Goal: Navigation & Orientation: Find specific page/section

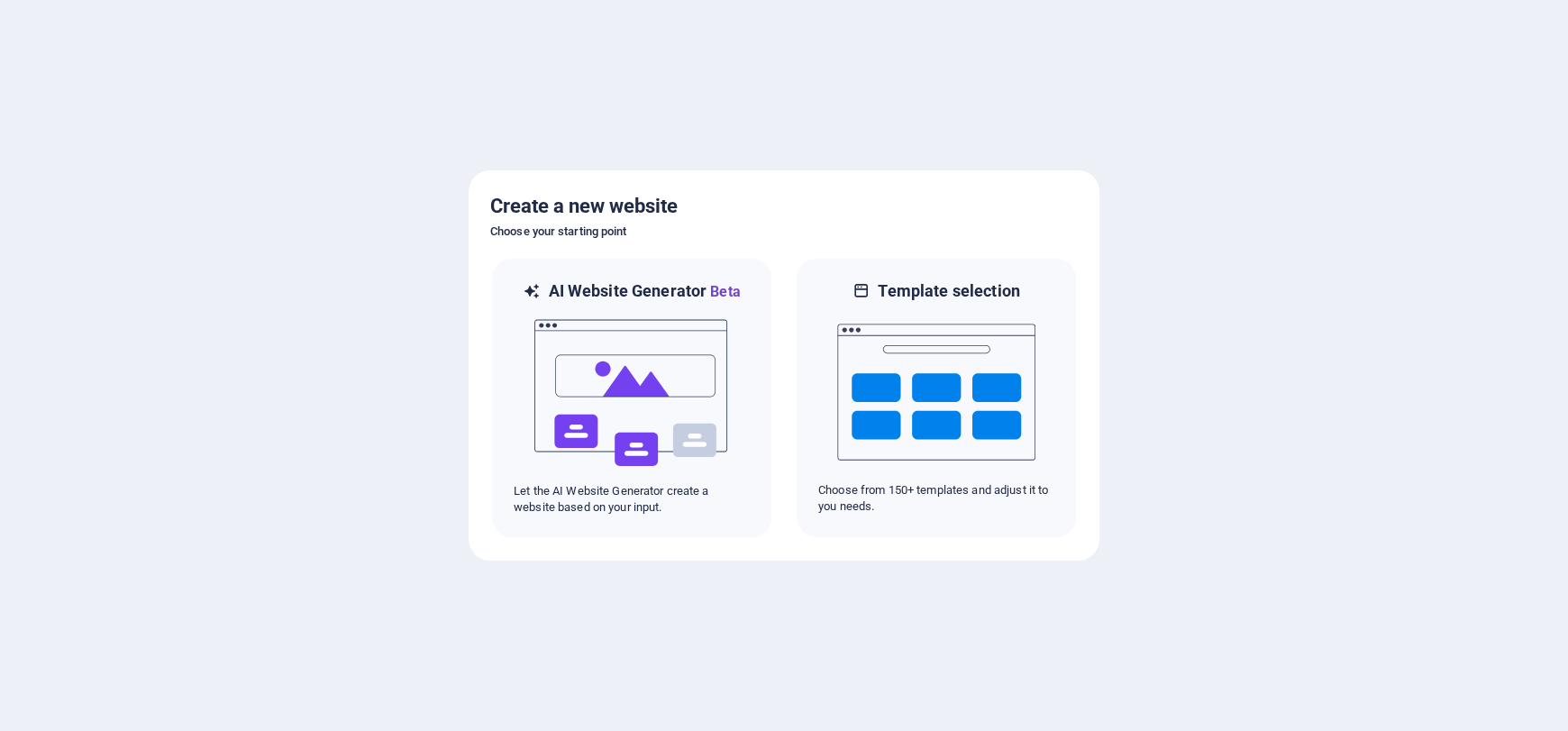
click at [657, 384] on img at bounding box center [631, 393] width 198 height 180
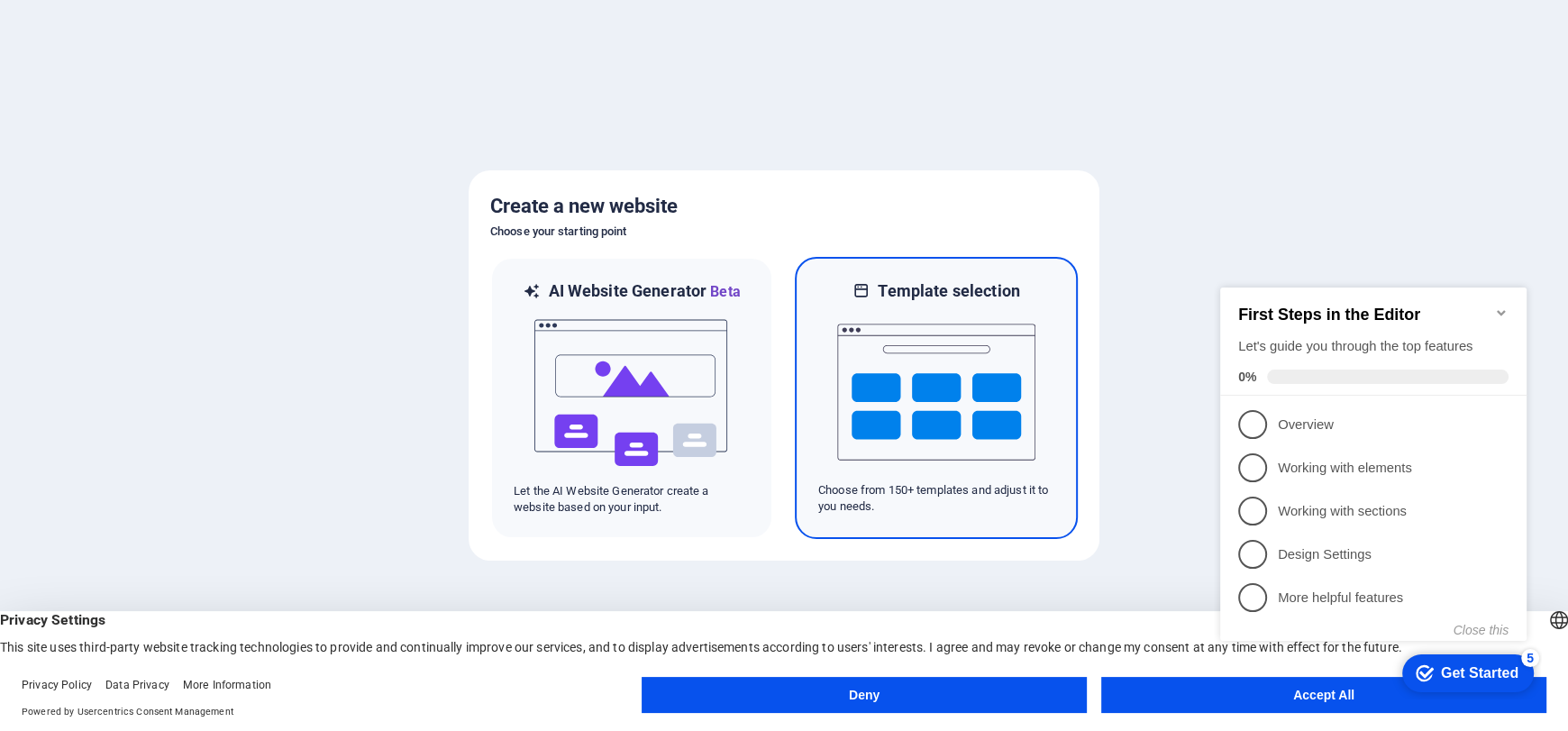
click at [955, 358] on img at bounding box center [936, 392] width 198 height 180
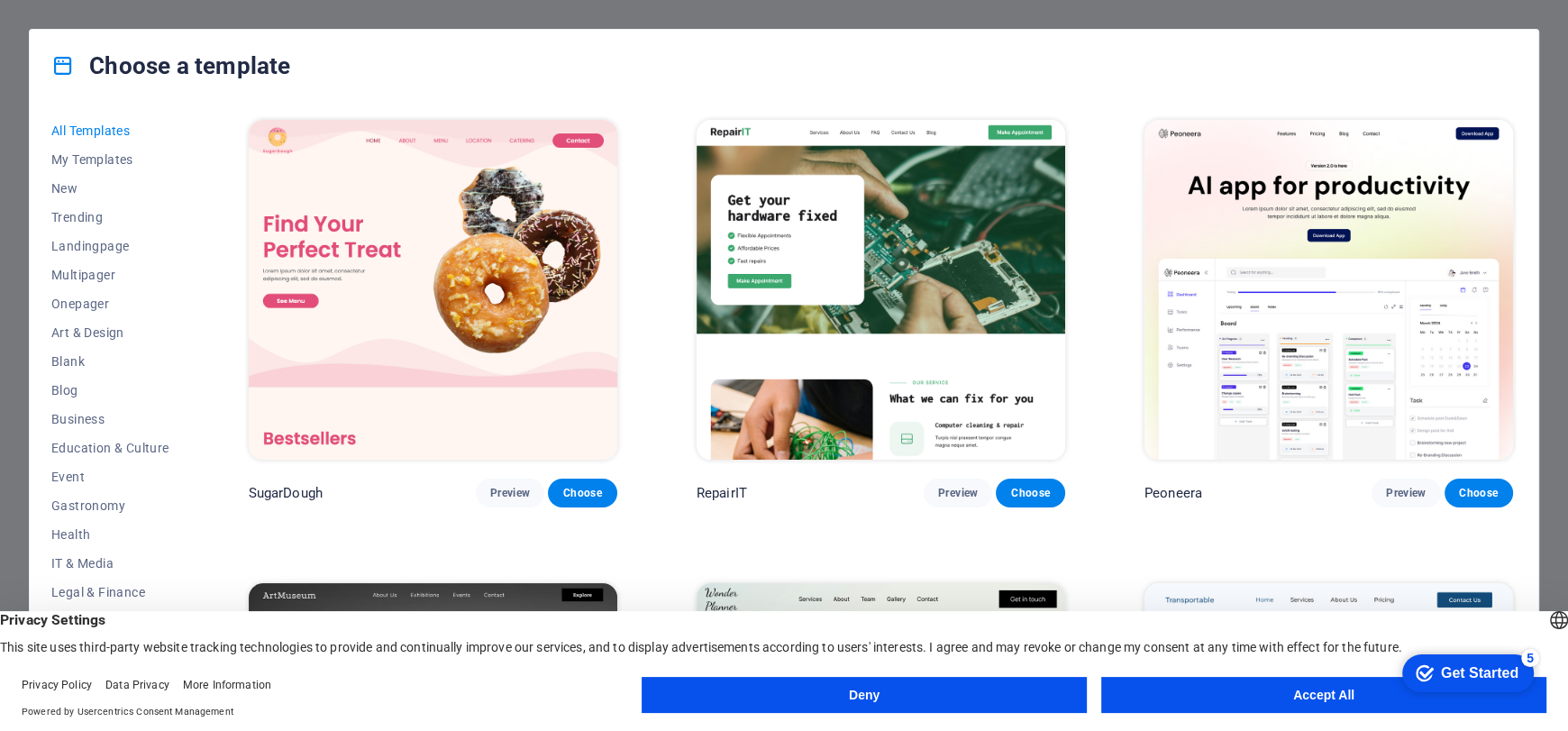
click at [967, 696] on button "Deny" at bounding box center [864, 696] width 445 height 36
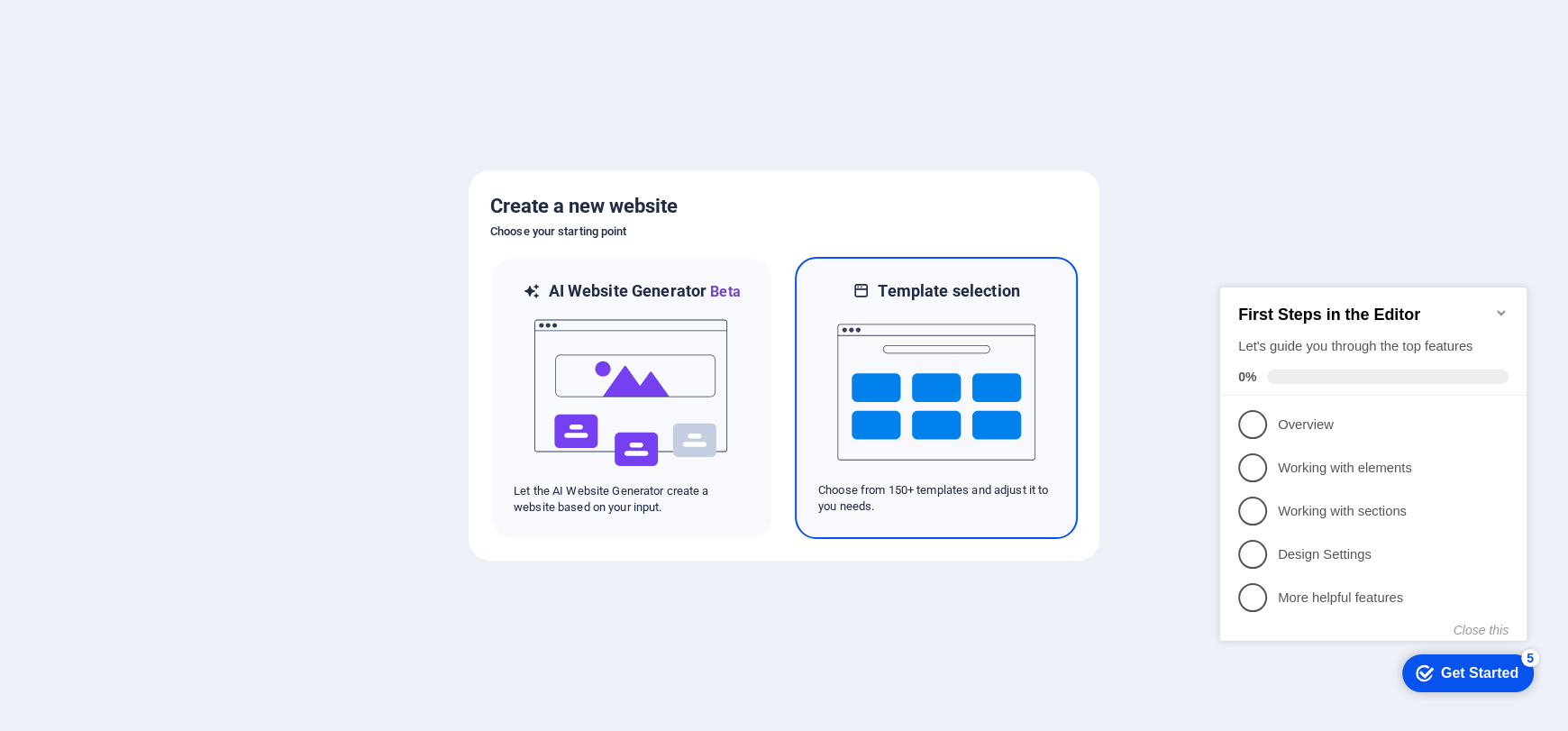
click at [961, 388] on img at bounding box center [936, 392] width 198 height 180
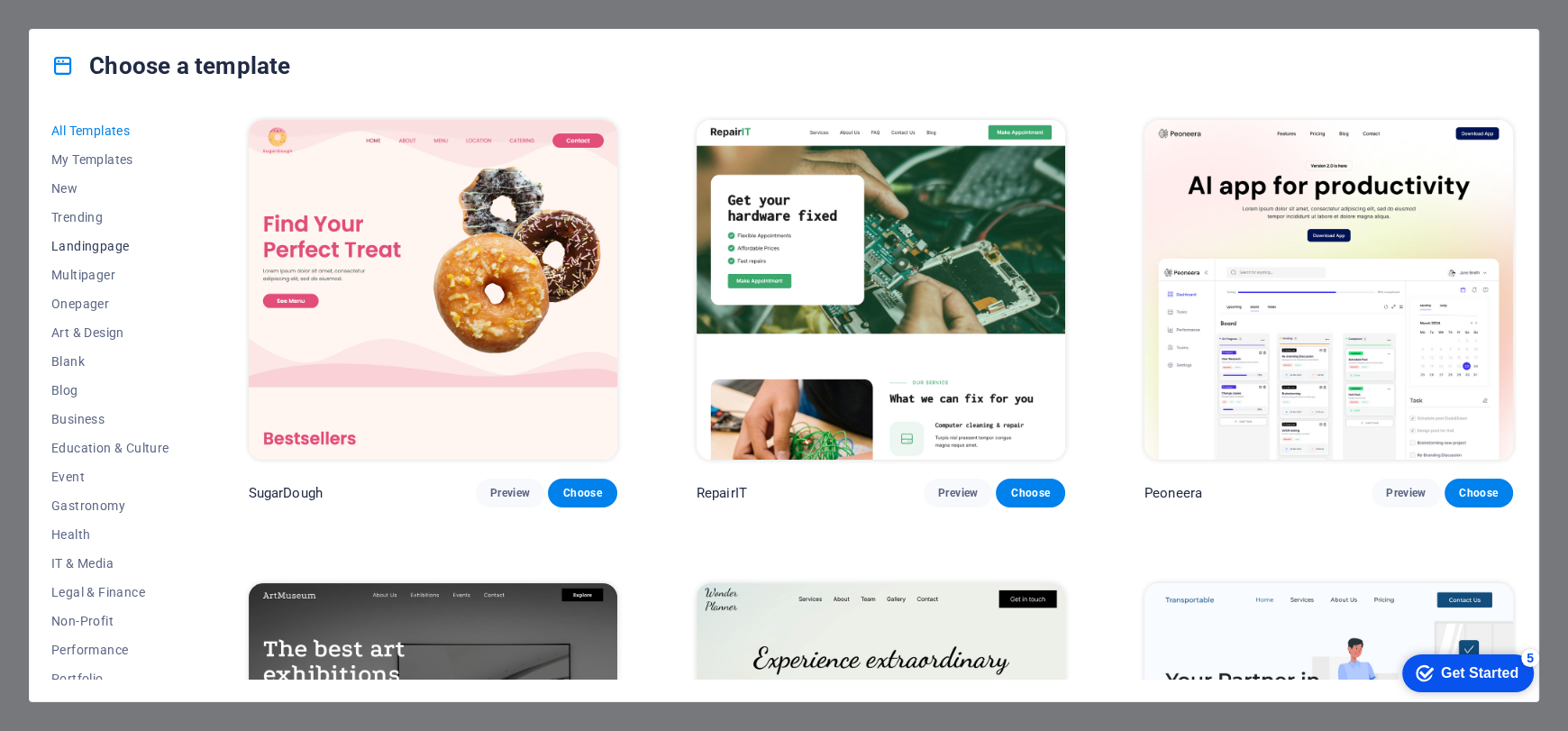
click at [79, 251] on span "Landingpage" at bounding box center [110, 245] width 118 height 14
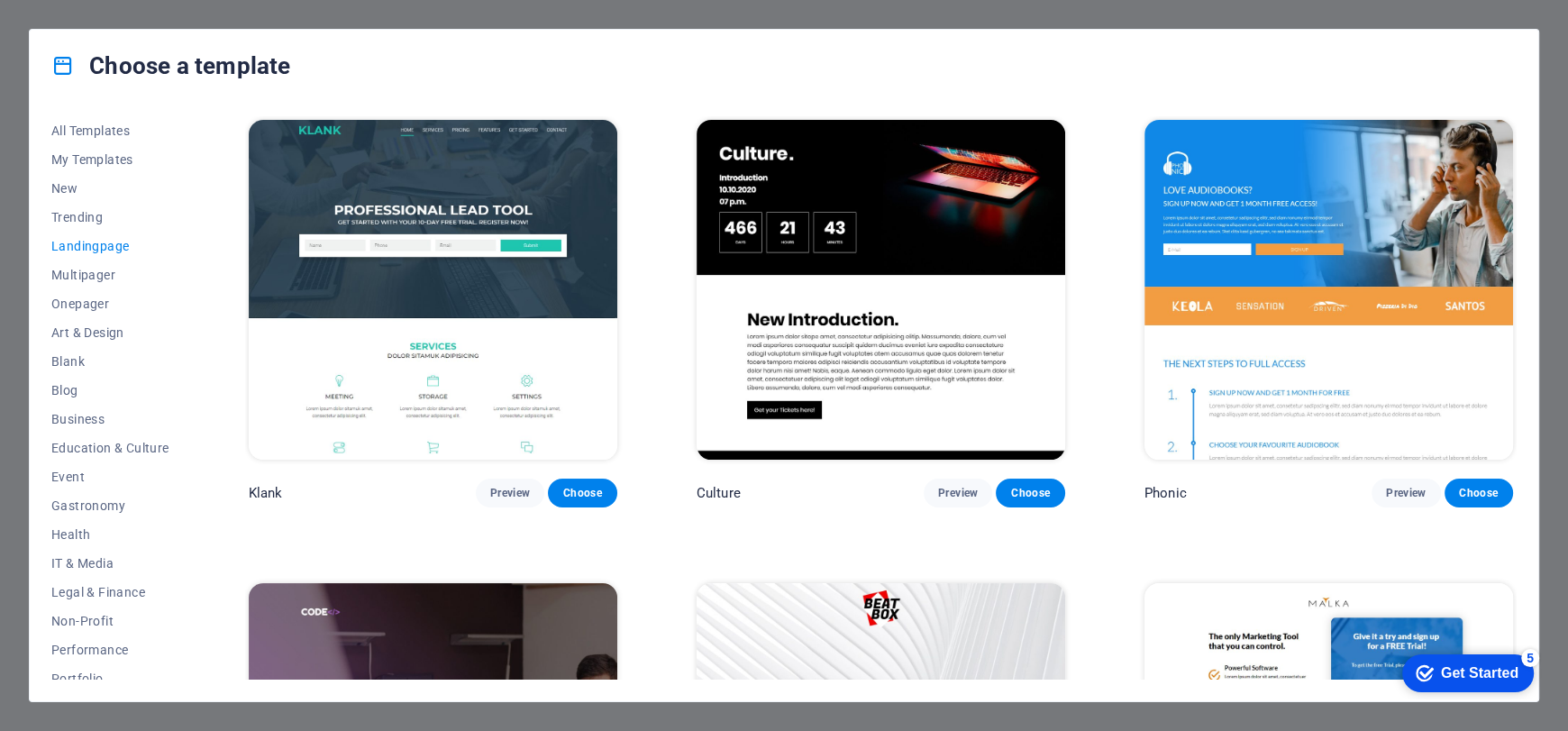
click at [670, 78] on div "Choose a template" at bounding box center [784, 65] width 1509 height 72
